Goal: Information Seeking & Learning: Check status

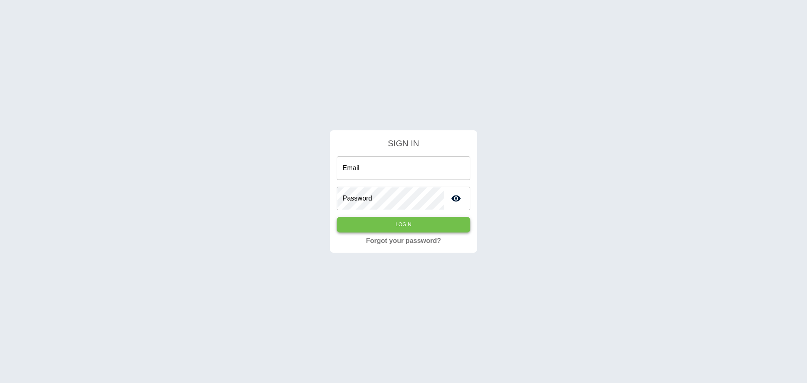
type input "**********"
click at [402, 227] on button "Login" at bounding box center [404, 225] width 134 height 16
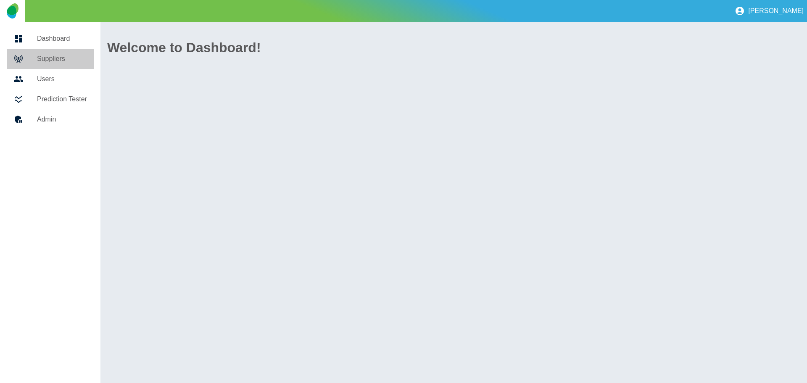
click at [49, 61] on h5 "Suppliers" at bounding box center [62, 59] width 50 height 10
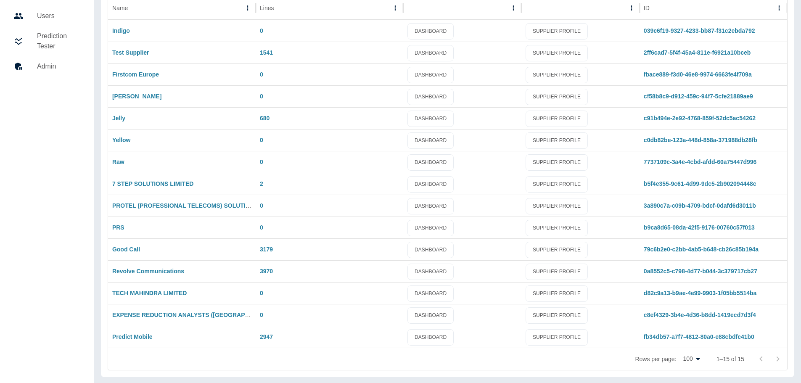
scroll to position [64, 0]
click at [139, 337] on link "Predict Mobile" at bounding box center [132, 336] width 40 height 7
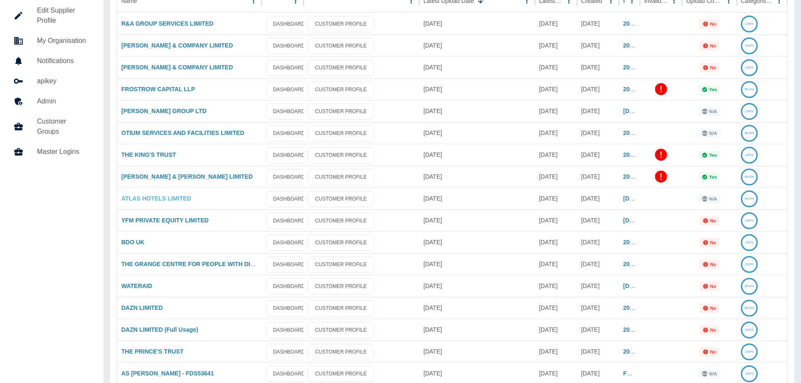
scroll to position [74, 0]
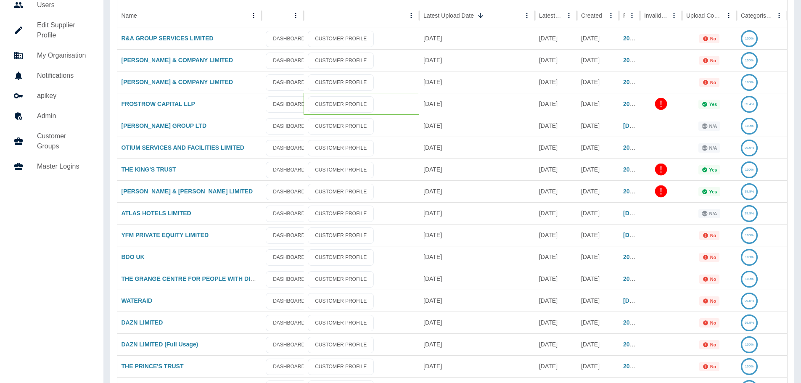
click at [306, 105] on div "CUSTOMER PROFILE" at bounding box center [362, 104] width 116 height 22
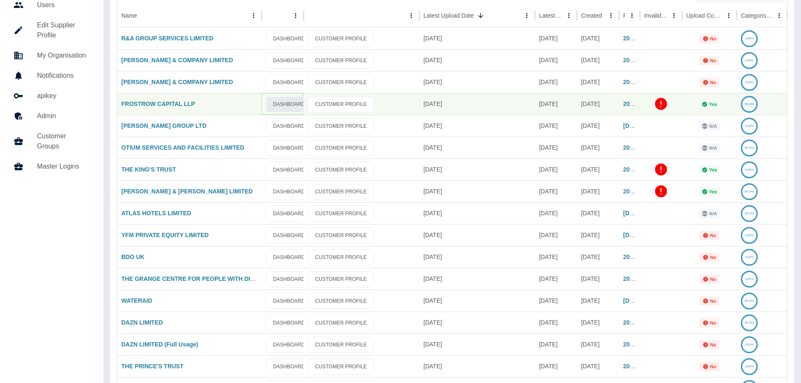
click at [282, 106] on link "DASHBOARD" at bounding box center [289, 104] width 46 height 16
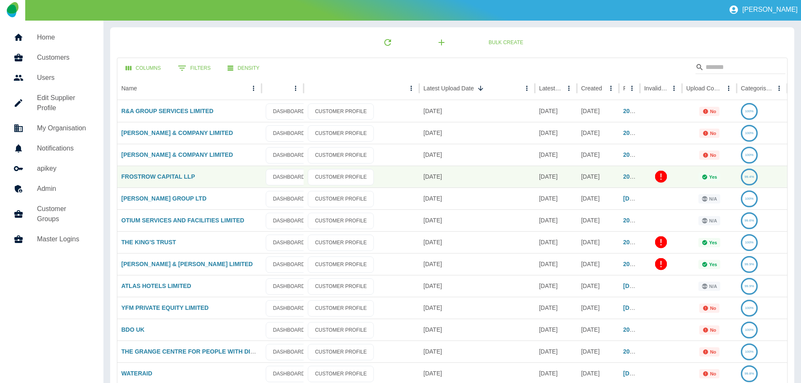
scroll to position [0, 0]
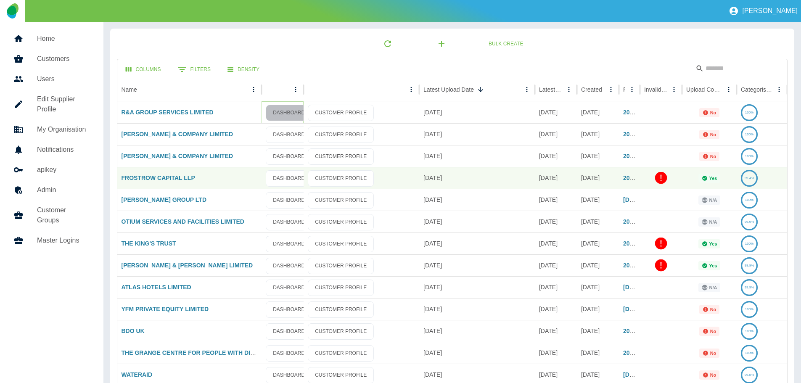
click at [285, 114] on link "DASHBOARD" at bounding box center [289, 113] width 46 height 16
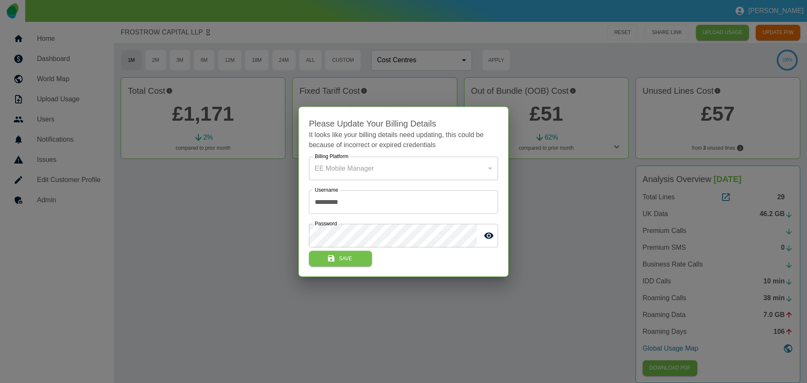
click at [198, 188] on div at bounding box center [403, 191] width 807 height 383
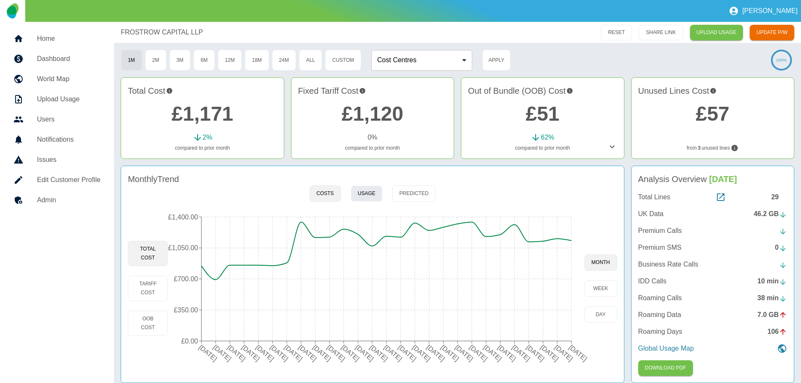
click at [369, 196] on button "Usage" at bounding box center [367, 193] width 32 height 16
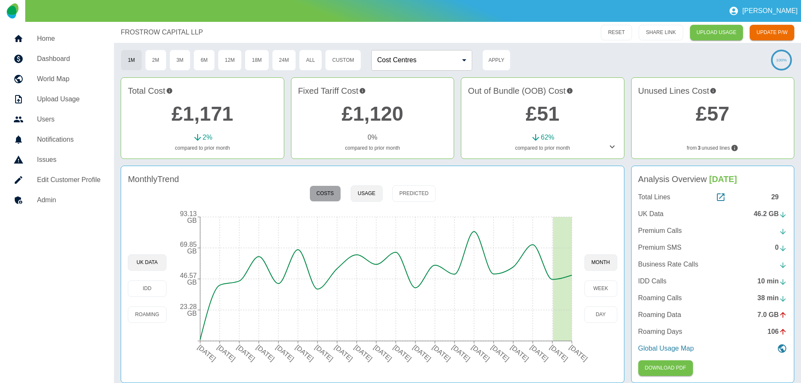
click at [328, 199] on button "Costs" at bounding box center [326, 193] width 32 height 16
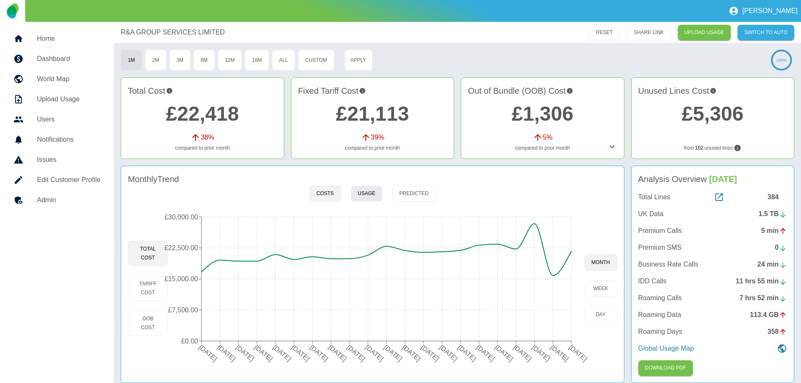
drag, startPoint x: 365, startPoint y: 200, endPoint x: 322, endPoint y: 220, distance: 47.8
click at [365, 200] on button "Usage" at bounding box center [367, 193] width 32 height 16
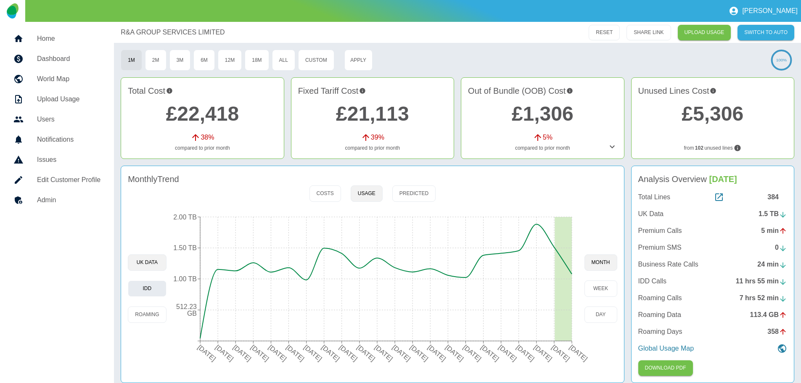
click at [151, 288] on button "IDD" at bounding box center [147, 289] width 38 height 16
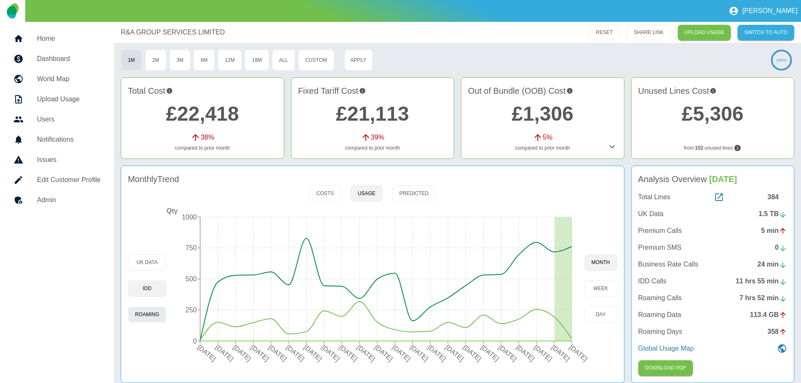
click at [143, 318] on button "Roaming" at bounding box center [147, 315] width 38 height 16
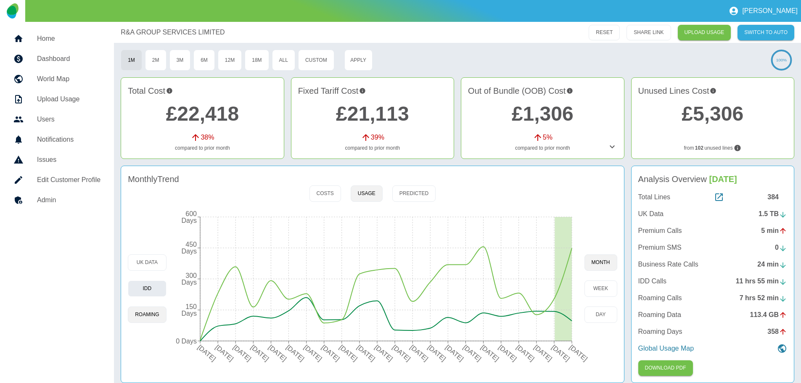
click at [150, 286] on button "IDD" at bounding box center [147, 289] width 38 height 16
